Goal: Task Accomplishment & Management: Use online tool/utility

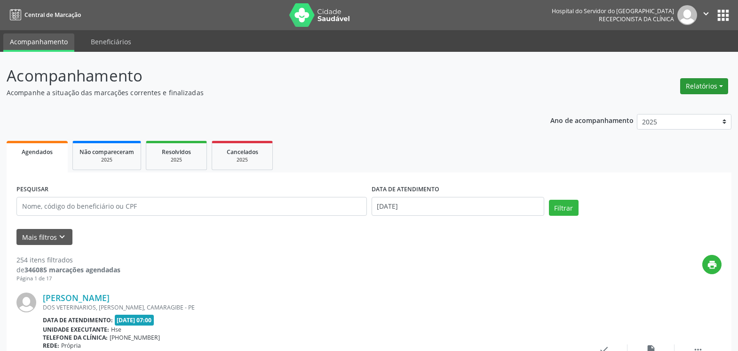
click at [713, 89] on button "Relatórios" at bounding box center [705, 86] width 48 height 16
click at [685, 103] on link "Agendamentos" at bounding box center [678, 106] width 101 height 13
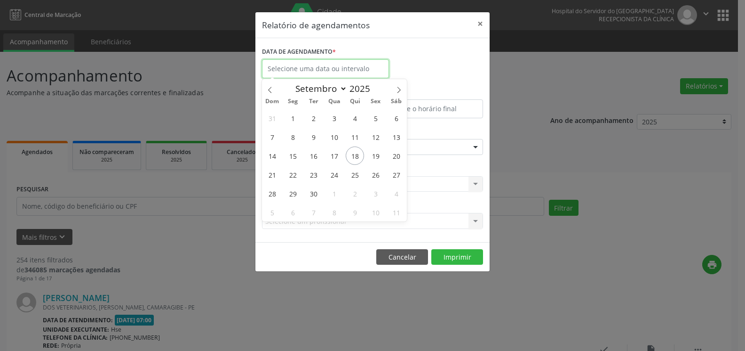
click at [377, 72] on input "text" at bounding box center [325, 68] width 127 height 19
click at [373, 155] on span "19" at bounding box center [376, 155] width 18 height 18
type input "[DATE]"
click at [373, 155] on span "19" at bounding box center [376, 155] width 18 height 18
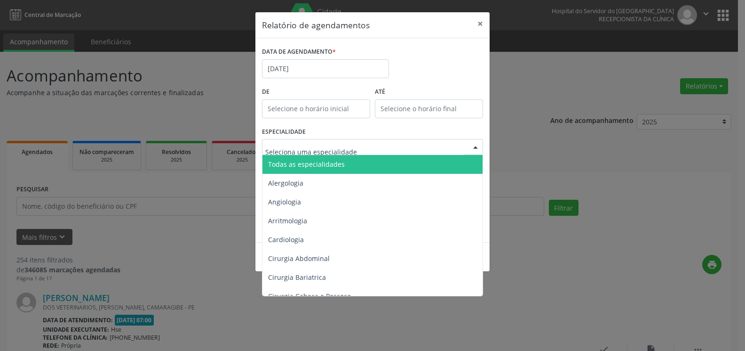
click at [371, 144] on div at bounding box center [372, 147] width 221 height 16
click at [369, 160] on span "Todas as especialidades" at bounding box center [374, 164] width 222 height 19
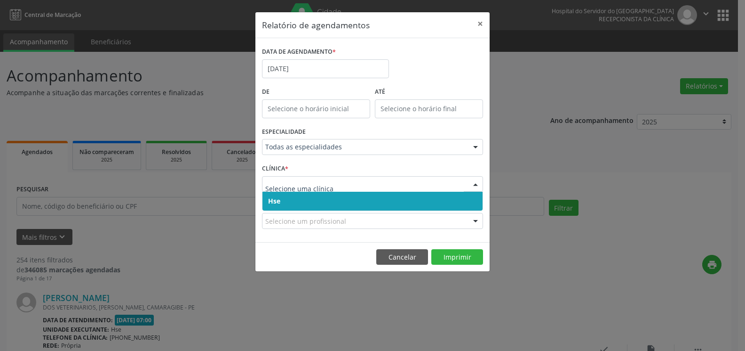
click at [370, 195] on span "Hse" at bounding box center [373, 201] width 220 height 19
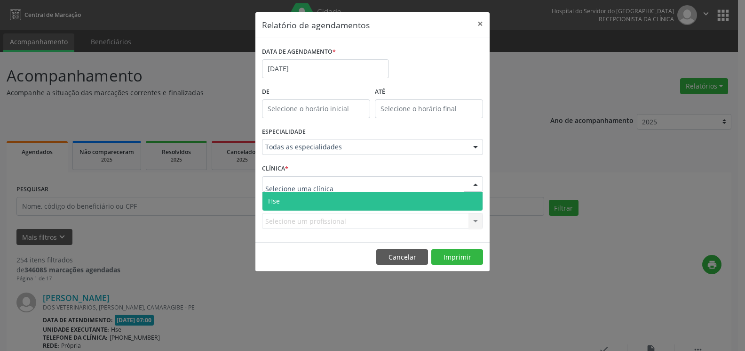
click at [369, 184] on div at bounding box center [372, 184] width 221 height 16
click at [367, 200] on span "Hse" at bounding box center [373, 201] width 220 height 19
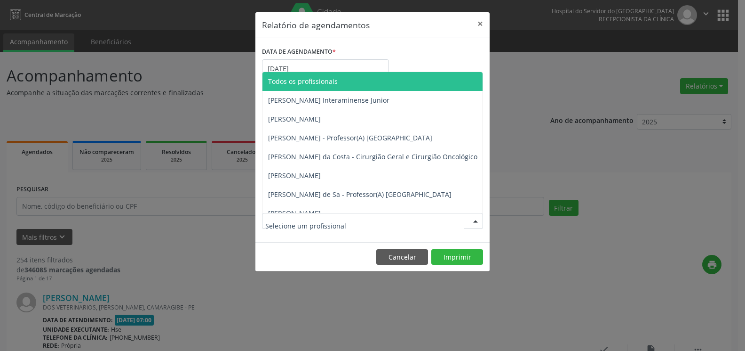
click at [367, 220] on div at bounding box center [372, 221] width 221 height 16
click at [366, 86] on span "Todos os profissionais" at bounding box center [421, 81] width 317 height 19
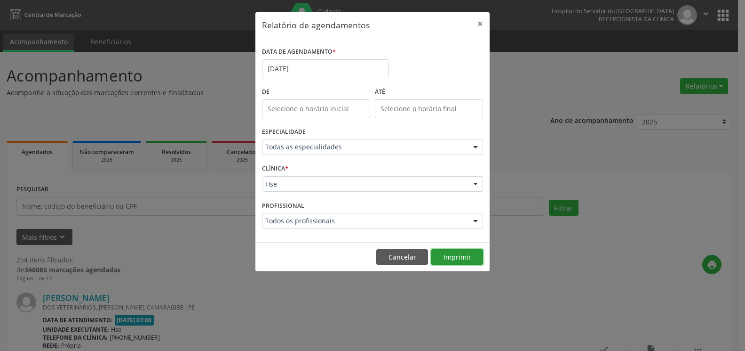
click at [441, 258] on button "Imprimir" at bounding box center [458, 257] width 52 height 16
click at [367, 73] on input "[DATE]" at bounding box center [325, 68] width 127 height 19
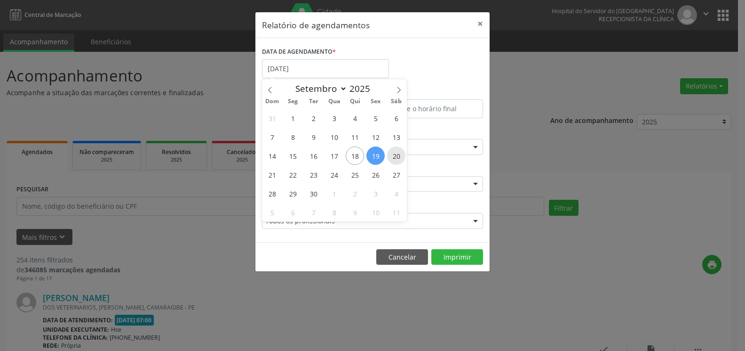
click at [396, 155] on span "20" at bounding box center [396, 155] width 18 height 18
type input "[DATE]"
click at [396, 155] on span "20" at bounding box center [396, 155] width 18 height 18
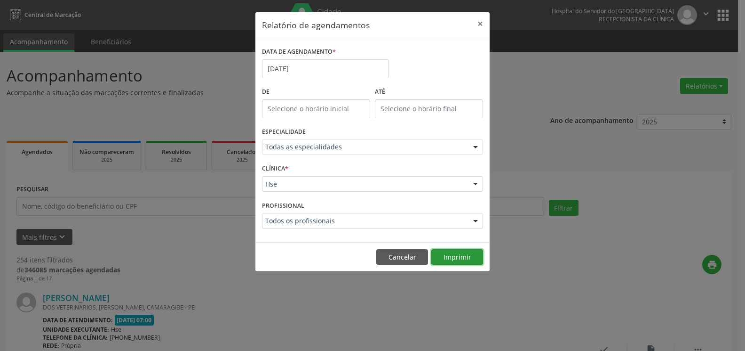
click at [457, 258] on button "Imprimir" at bounding box center [458, 257] width 52 height 16
click at [479, 22] on button "×" at bounding box center [480, 23] width 19 height 23
